Goal: Find specific page/section: Find specific page/section

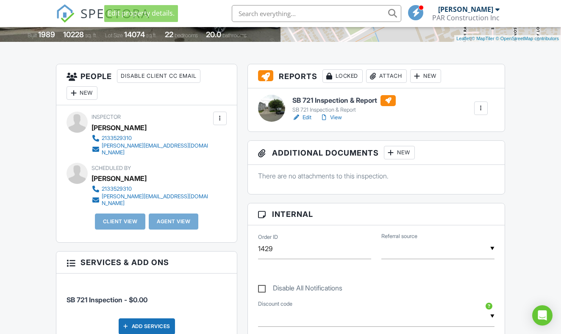
scroll to position [198, 0]
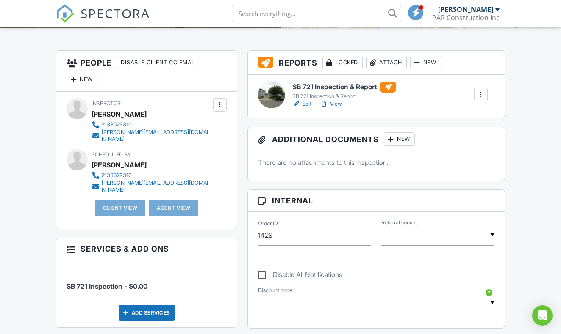
click at [305, 107] on link "Edit" at bounding box center [301, 104] width 19 height 8
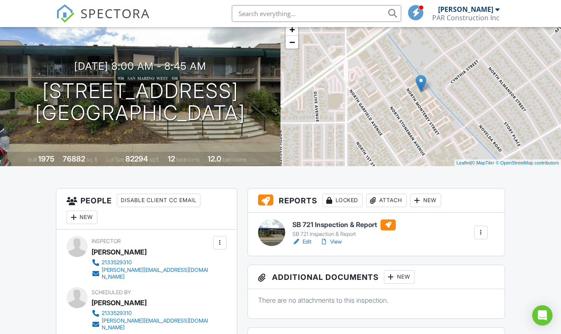
scroll to position [61, 0]
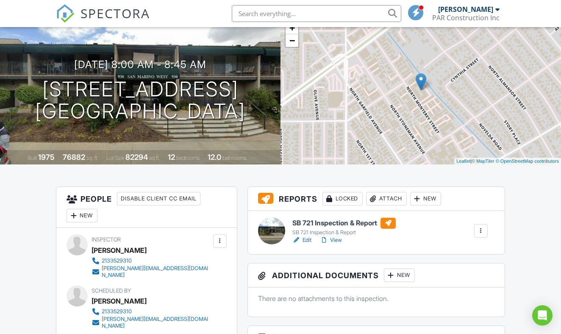
click at [308, 240] on link "Edit" at bounding box center [301, 240] width 19 height 8
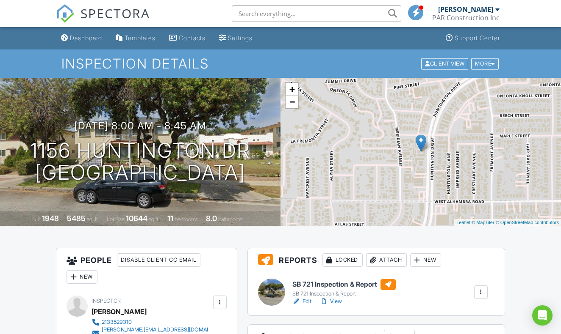
click at [323, 17] on input "text" at bounding box center [316, 13] width 169 height 17
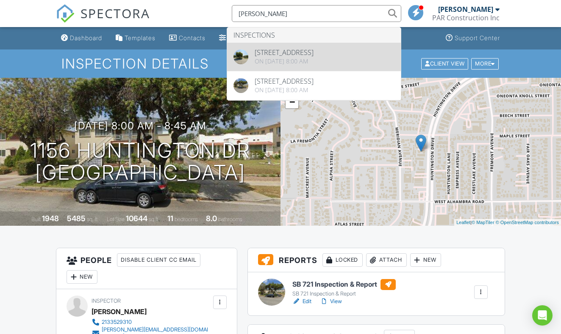
type input "hunt"
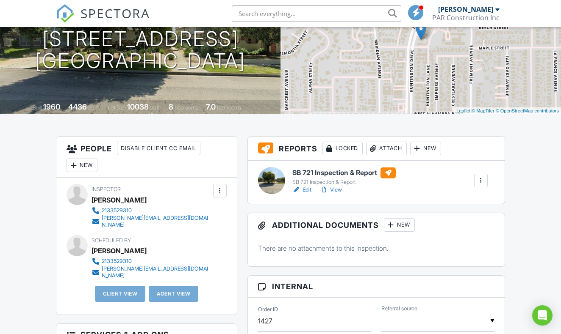
scroll to position [113, 0]
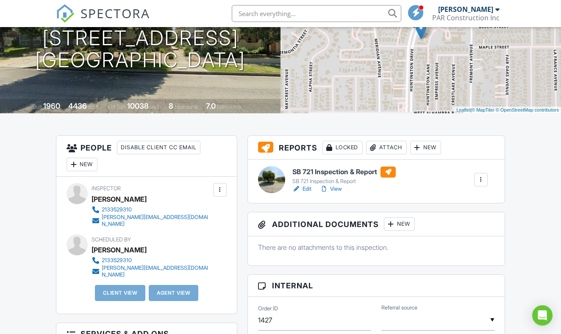
click at [305, 193] on div "SB 721 Inspection & Report SB 721 Inspection & Report Edit View Quick Publish C…" at bounding box center [376, 181] width 257 height 43
click at [306, 191] on link "Edit" at bounding box center [301, 189] width 19 height 8
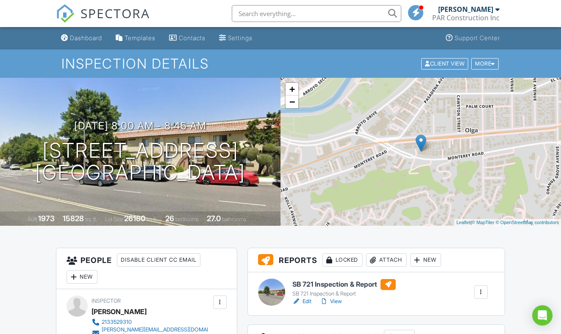
click at [302, 305] on link "Edit" at bounding box center [301, 302] width 19 height 8
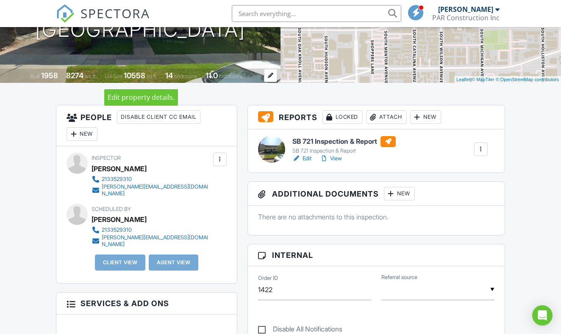
scroll to position [155, 0]
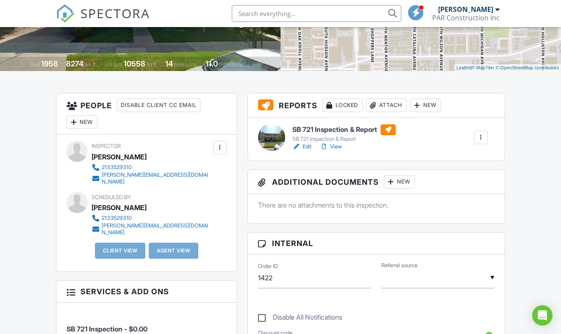
click at [309, 149] on link "Edit" at bounding box center [301, 147] width 19 height 8
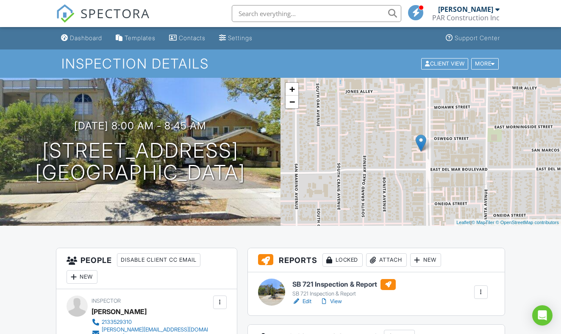
click at [317, 19] on input "text" at bounding box center [316, 13] width 169 height 17
click at [363, 11] on input "346" at bounding box center [316, 13] width 169 height 17
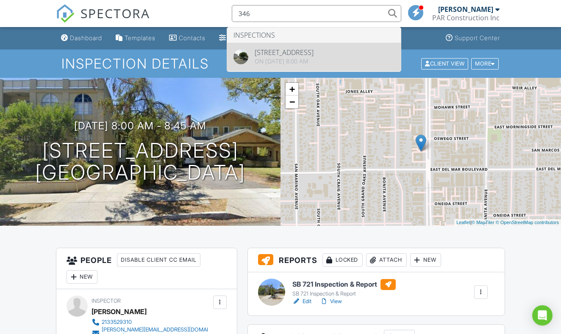
type input "346"
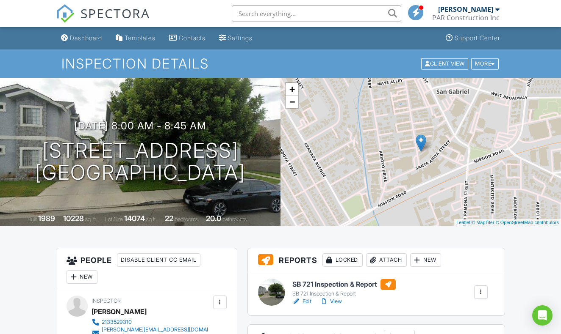
click at [303, 9] on input "text" at bounding box center [316, 13] width 169 height 17
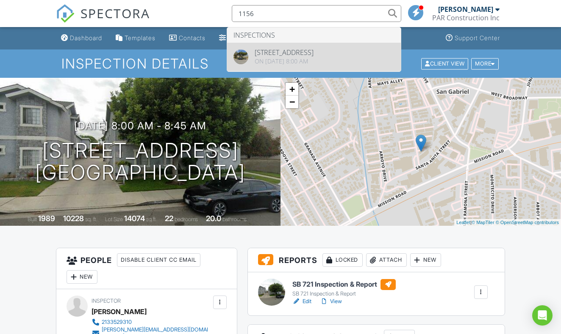
type input "1156"
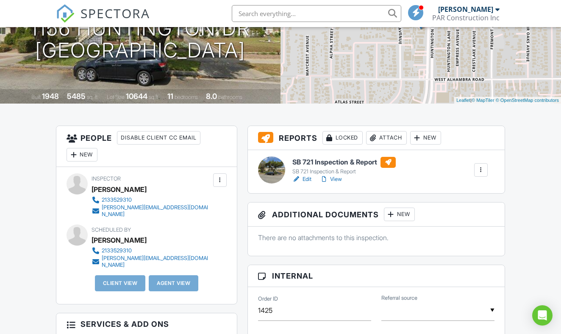
scroll to position [122, 0]
click at [306, 182] on link "Edit" at bounding box center [301, 180] width 19 height 8
